Goal: Transaction & Acquisition: Subscribe to service/newsletter

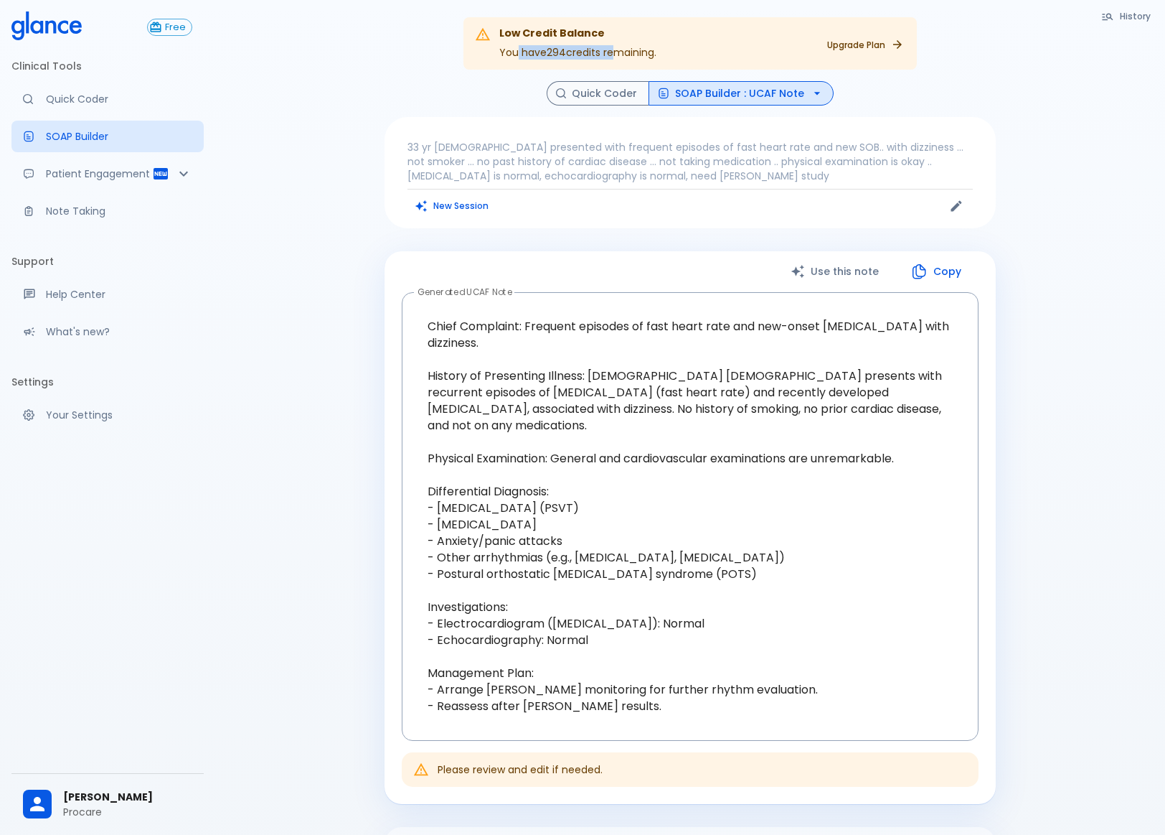
drag, startPoint x: 518, startPoint y: 54, endPoint x: 611, endPoint y: 48, distance: 93.5
click at [611, 48] on div "Low Credit Balance You have 294 credits remaining." at bounding box center [577, 44] width 157 height 44
click at [97, 105] on p "Quick Coder" at bounding box center [119, 99] width 146 height 14
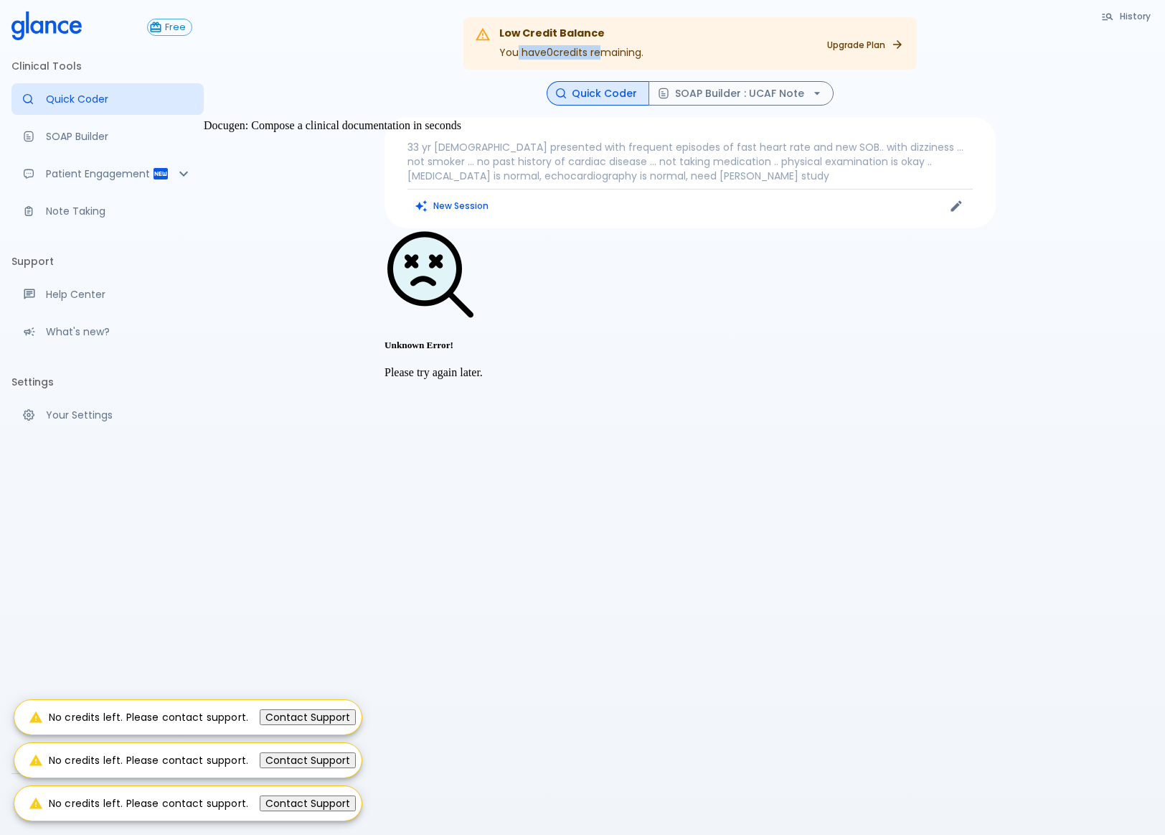
click at [89, 143] on p "SOAP Builder" at bounding box center [119, 136] width 146 height 14
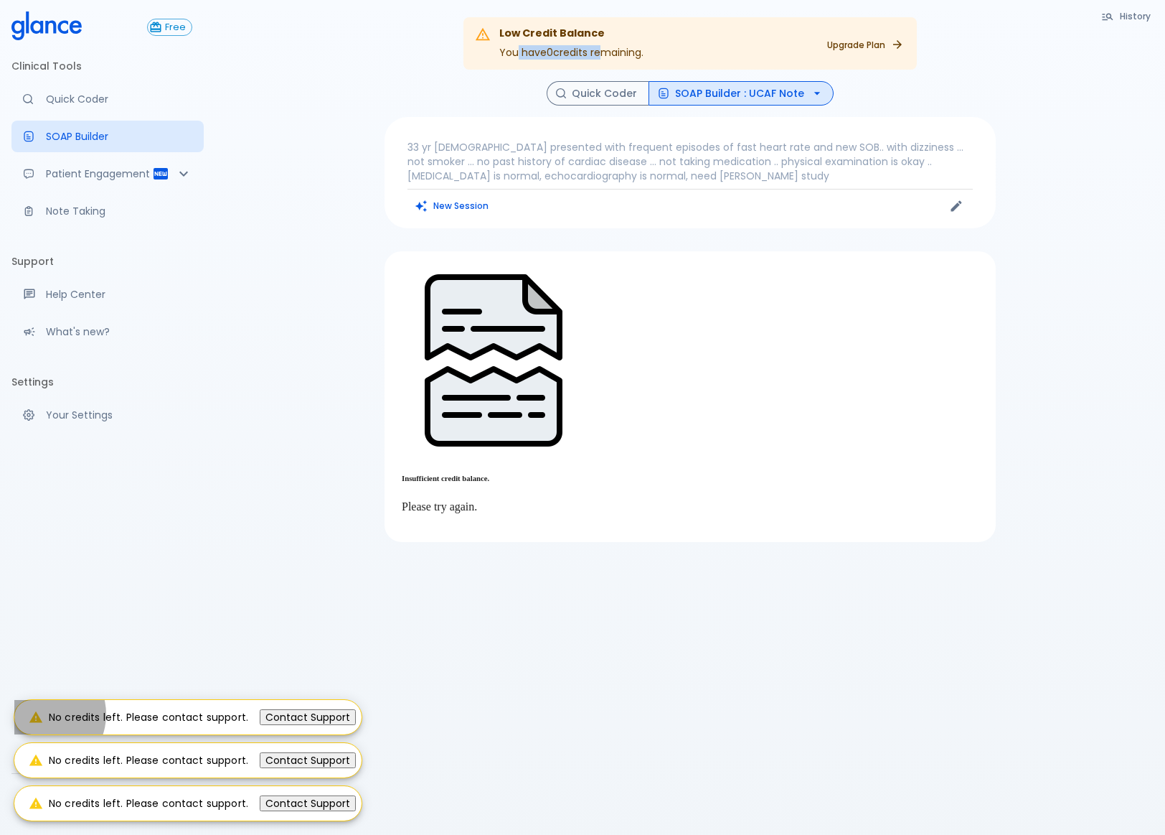
click at [286, 721] on button "Contact Support" at bounding box center [308, 717] width 96 height 16
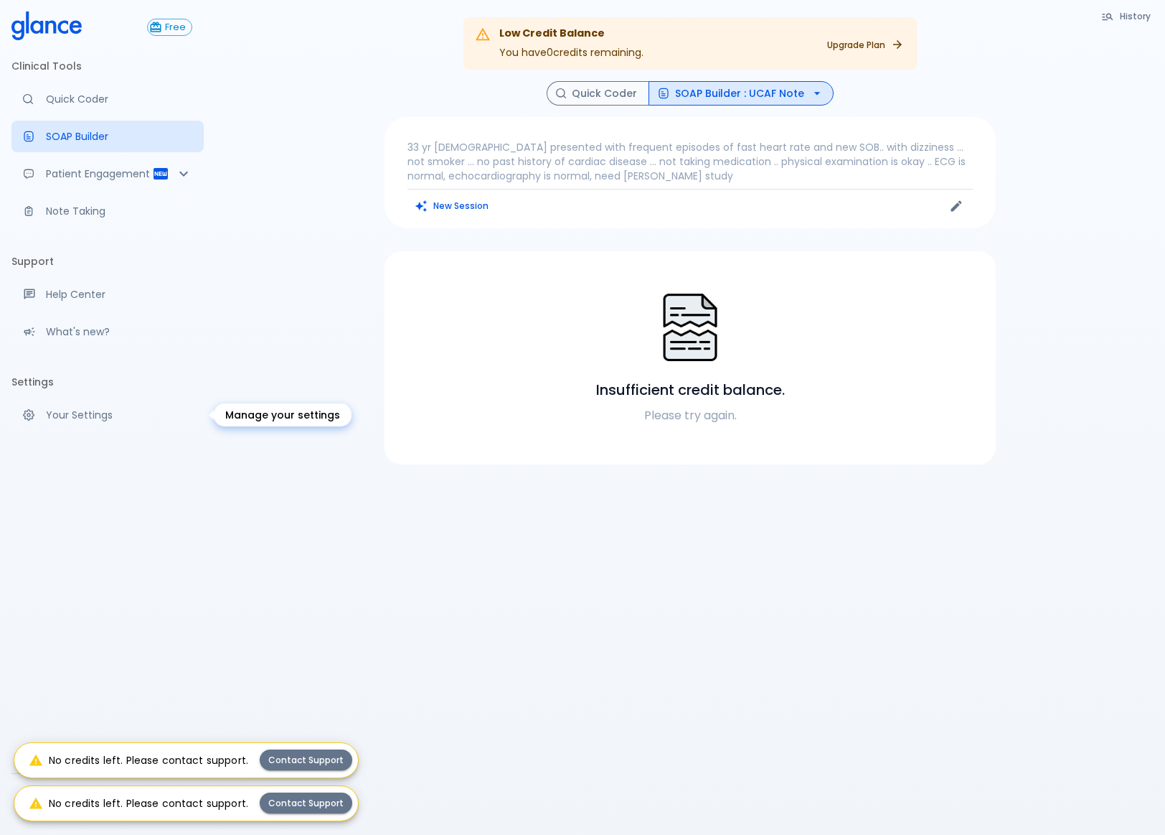
click at [104, 414] on p "Your Settings" at bounding box center [119, 415] width 146 height 14
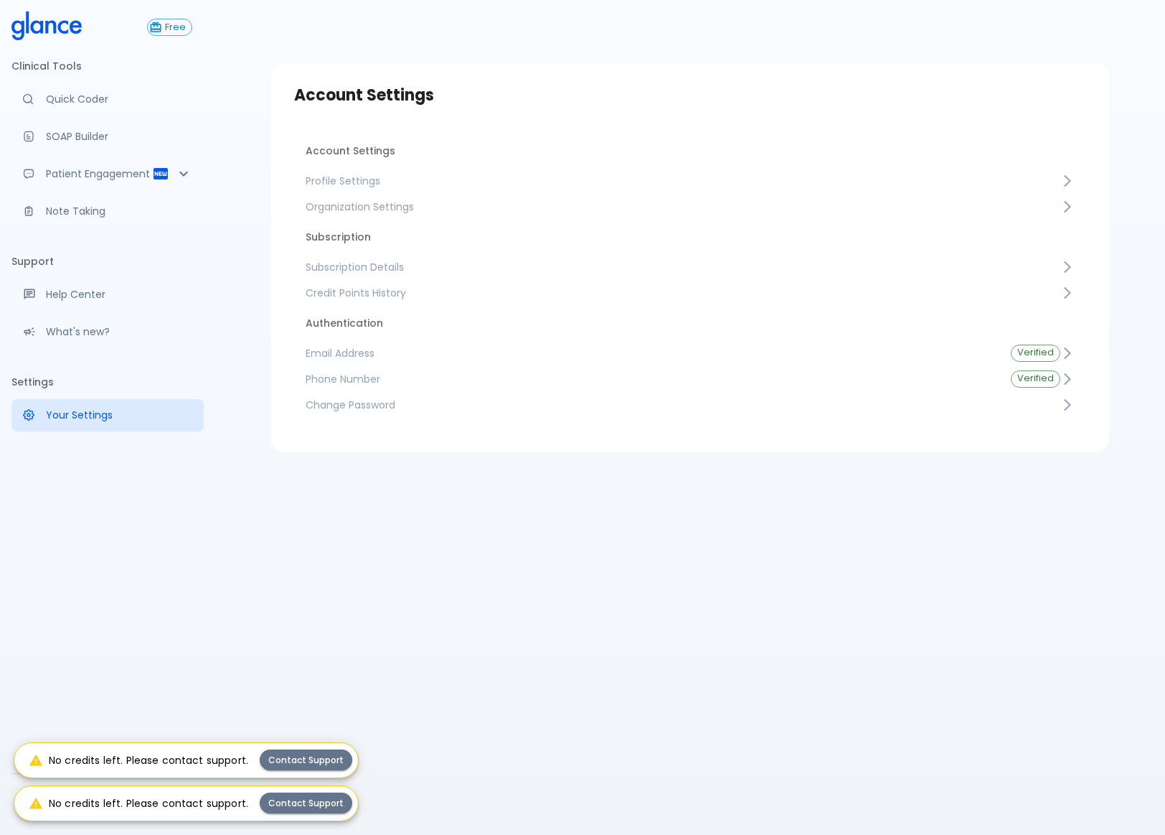
click at [359, 261] on span "Subscription Details" at bounding box center [683, 267] width 755 height 14
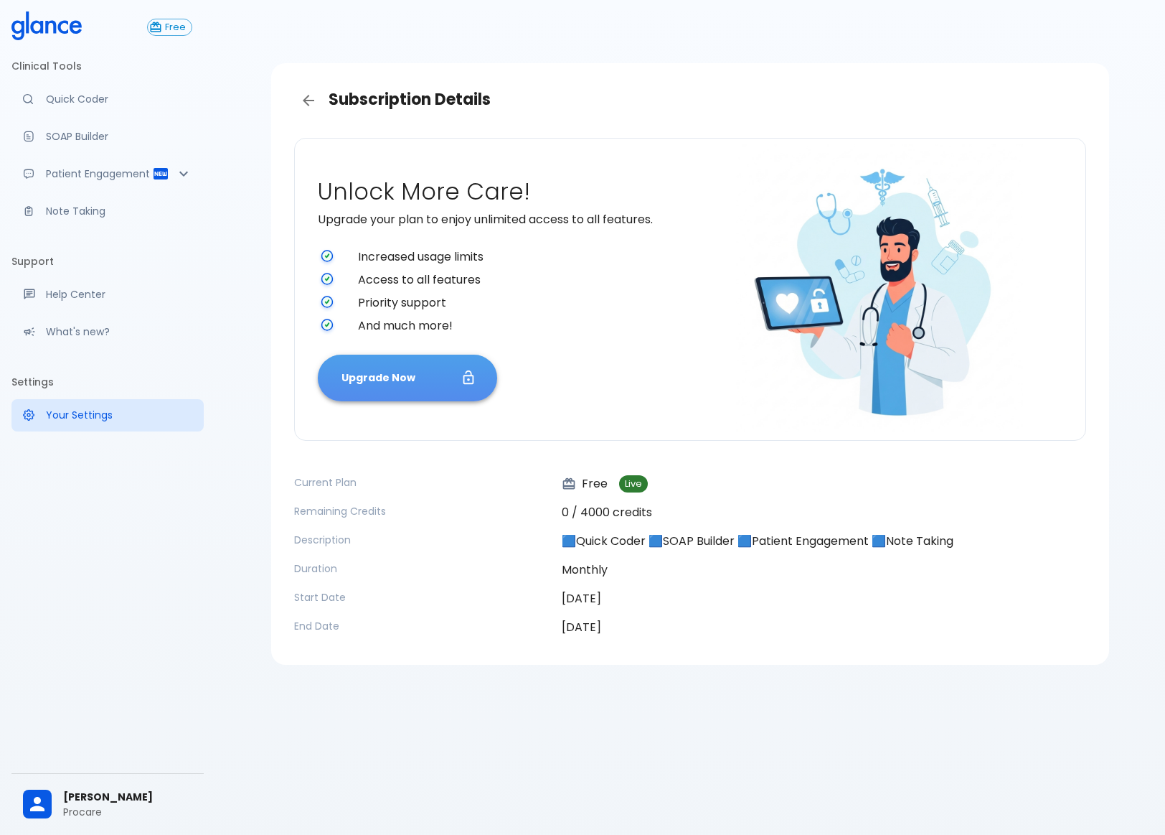
click at [357, 377] on button "Upgrade Now" at bounding box center [407, 377] width 179 height 47
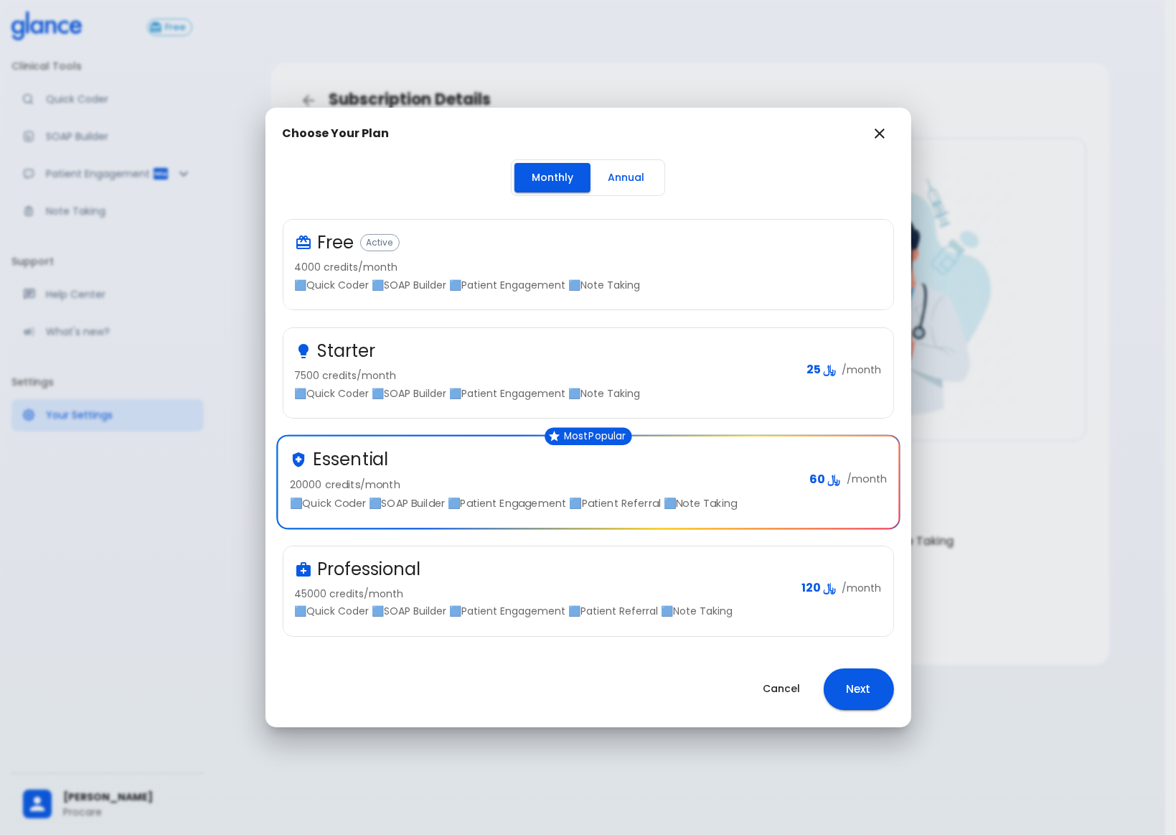
click at [422, 256] on div "Free Active 4000 credits/month 🟦Quick Coder 🟦SOAP Builder 🟦Patient Engagement 🟦…" at bounding box center [582, 261] width 575 height 61
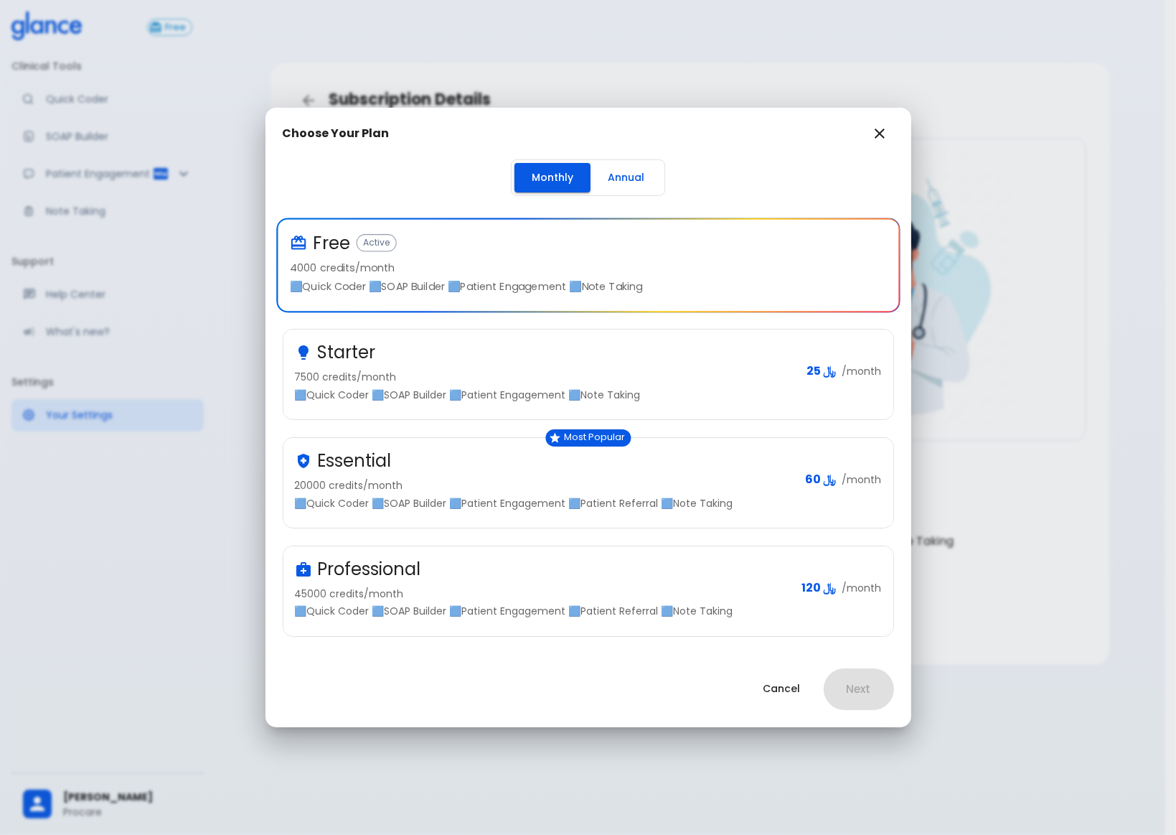
click at [415, 354] on div "Starter" at bounding box center [545, 352] width 501 height 23
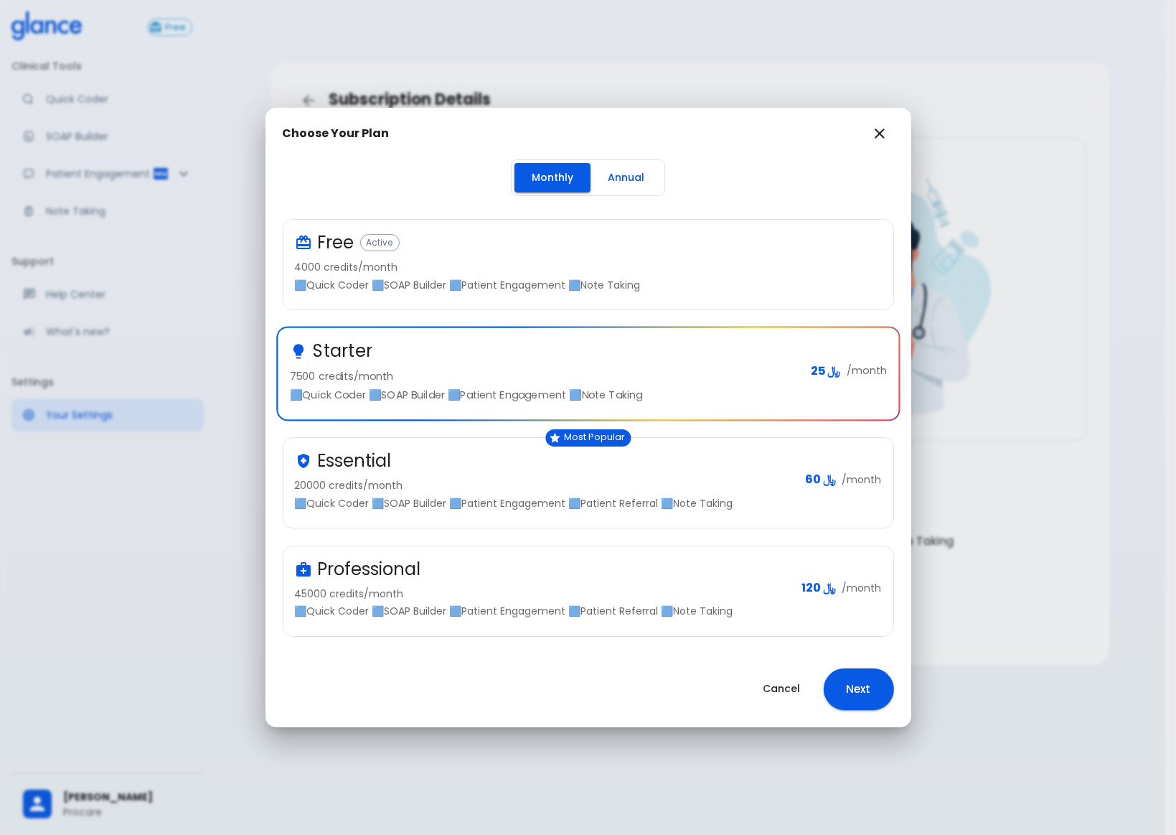
click at [847, 469] on div "Essential 20000 credits/month 🟦Quick Coder 🟦SOAP Builder 🟦Patient Engagement 🟦P…" at bounding box center [588, 479] width 587 height 61
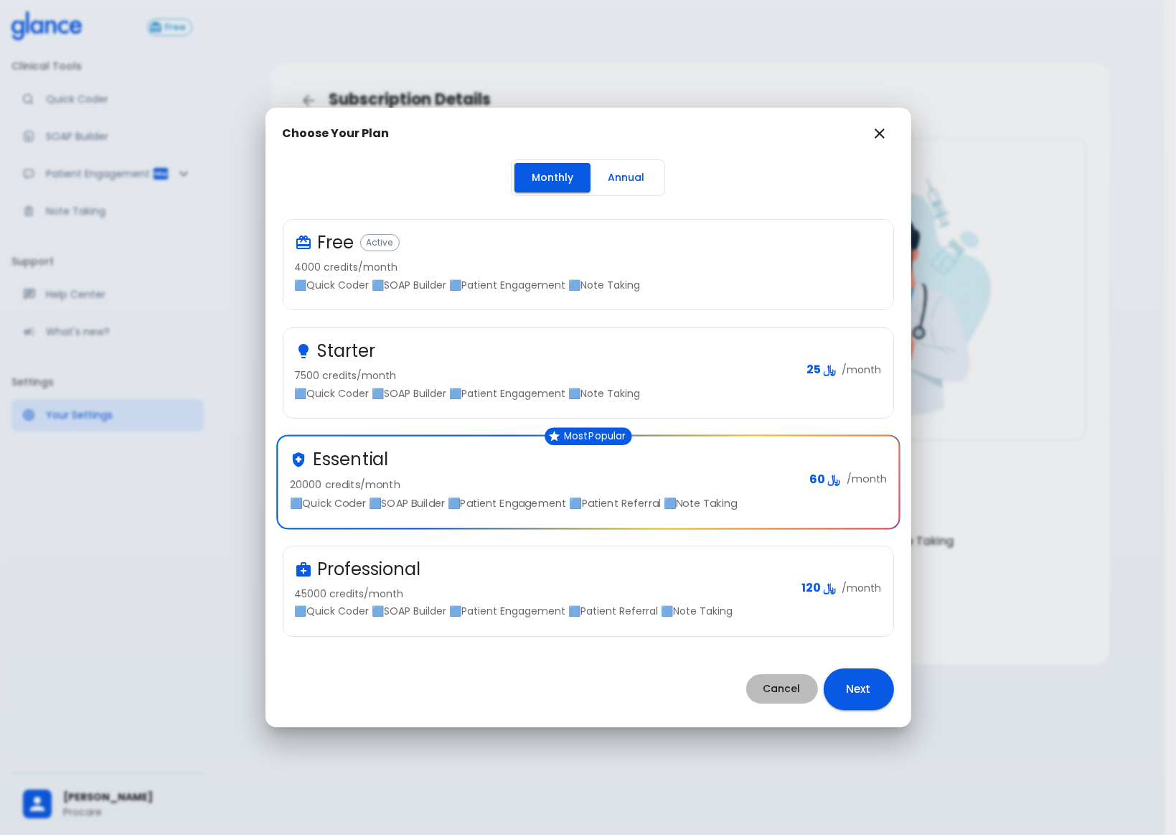
click at [788, 693] on button "Cancel" at bounding box center [782, 688] width 72 height 29
